Goal: Information Seeking & Learning: Learn about a topic

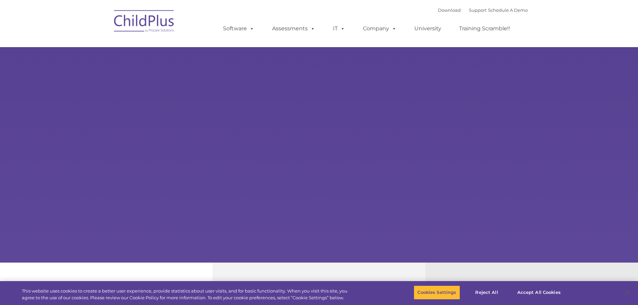
select select "MEDIUM"
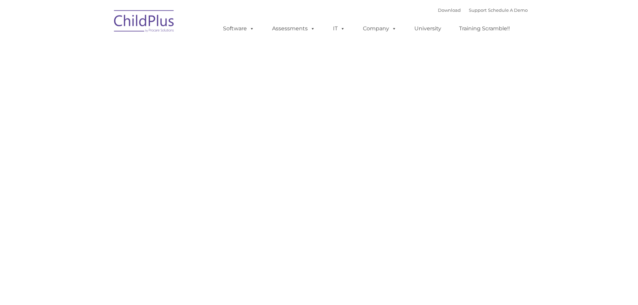
type input ""
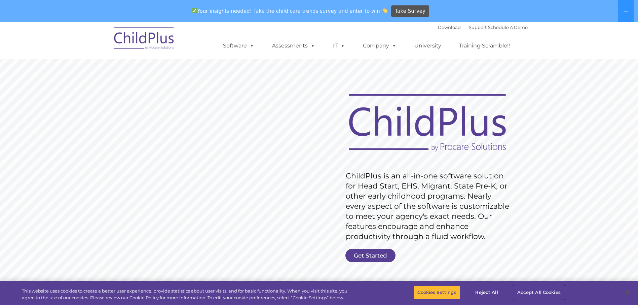
click at [540, 290] on button "Accept All Cookies" at bounding box center [539, 292] width 51 height 14
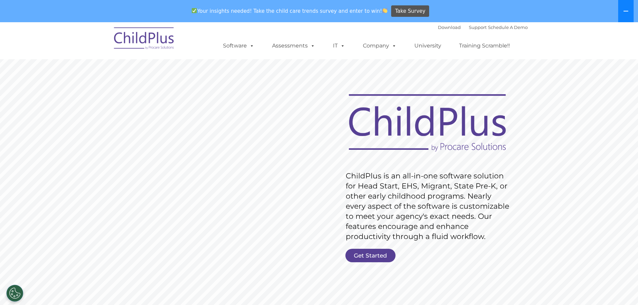
click at [632, 9] on button at bounding box center [625, 11] width 15 height 22
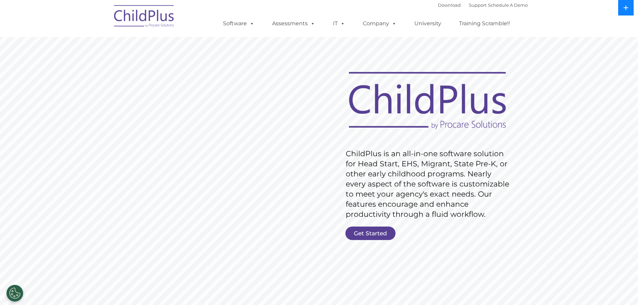
click at [629, 10] on icon at bounding box center [625, 7] width 5 height 5
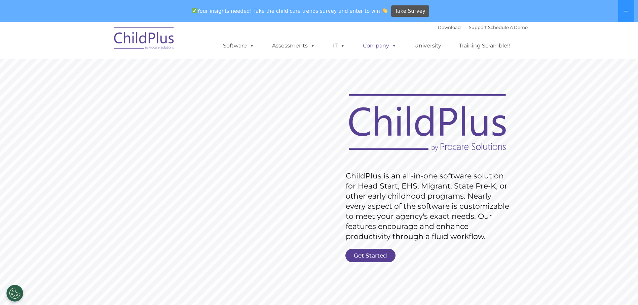
click at [381, 44] on link "Company" at bounding box center [379, 45] width 47 height 13
click at [343, 46] on span at bounding box center [341, 45] width 7 height 6
click at [247, 47] on span at bounding box center [250, 45] width 7 height 6
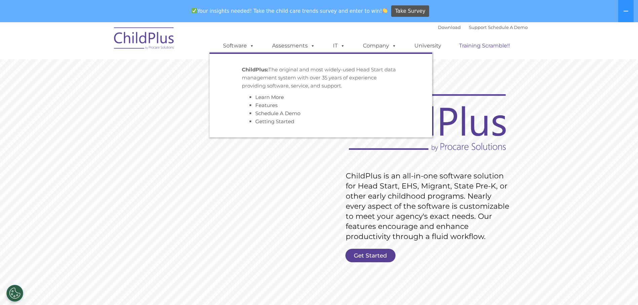
click at [495, 47] on link "Training Scramble!!" at bounding box center [485, 45] width 64 height 13
click at [427, 49] on link "University" at bounding box center [428, 45] width 40 height 13
click at [379, 46] on link "Company" at bounding box center [379, 45] width 47 height 13
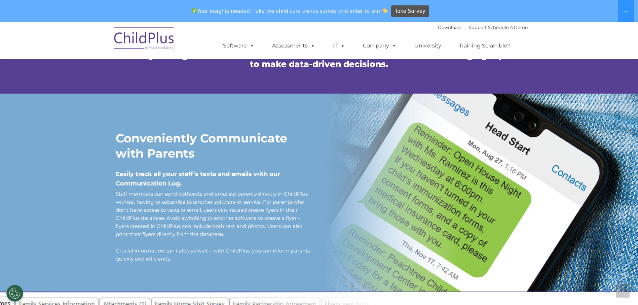
scroll to position [501, 0]
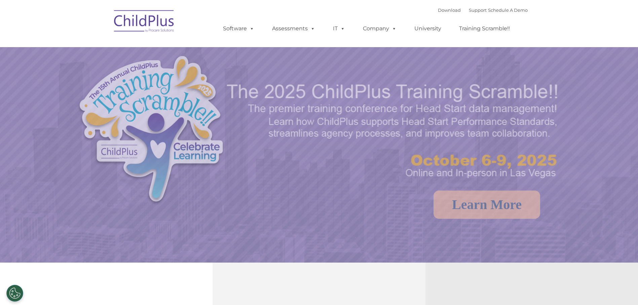
select select "MEDIUM"
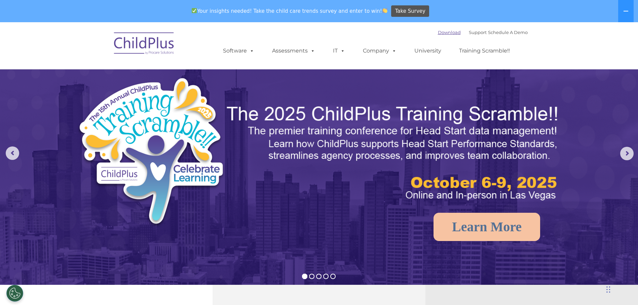
click at [438, 30] on link "Download" at bounding box center [449, 32] width 23 height 5
